Goal: Check status

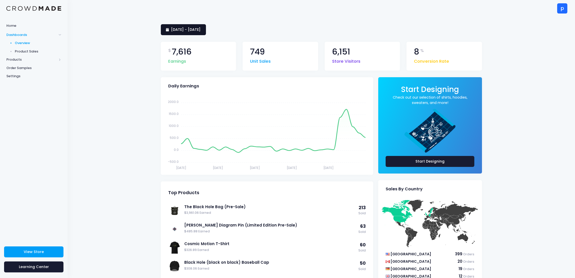
click at [201, 28] on span "7 September 2025 - 6 October 2025" at bounding box center [186, 29] width 30 height 5
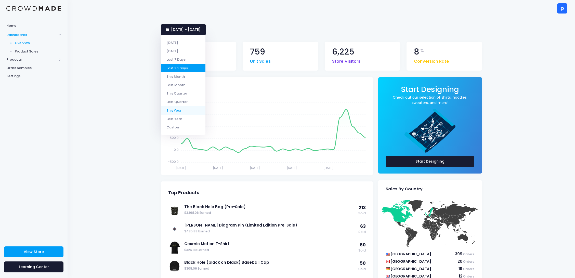
click at [189, 108] on li "This Year" at bounding box center [183, 110] width 45 height 8
